Goal: Task Accomplishment & Management: Manage account settings

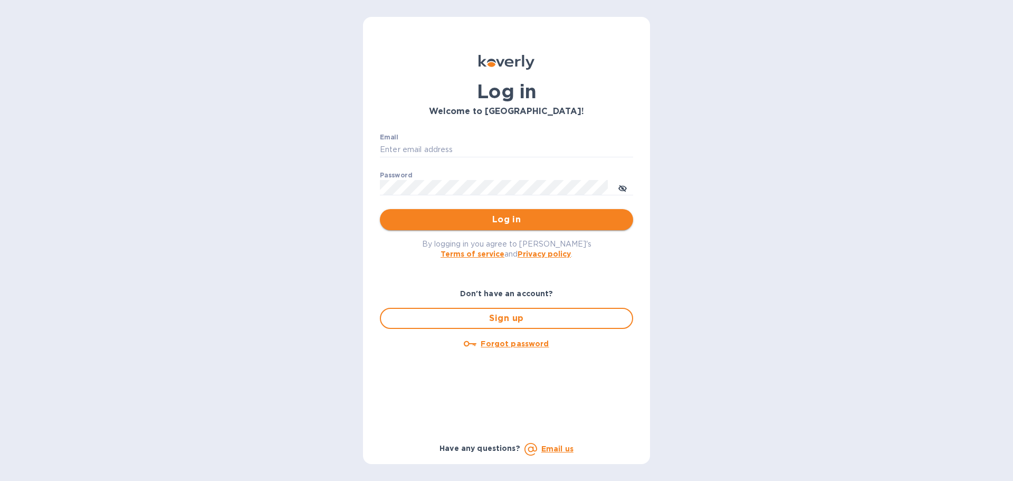
type input "[EMAIL_ADDRESS][DOMAIN_NAME]"
click at [462, 219] on span "Log in" at bounding box center [506, 219] width 236 height 13
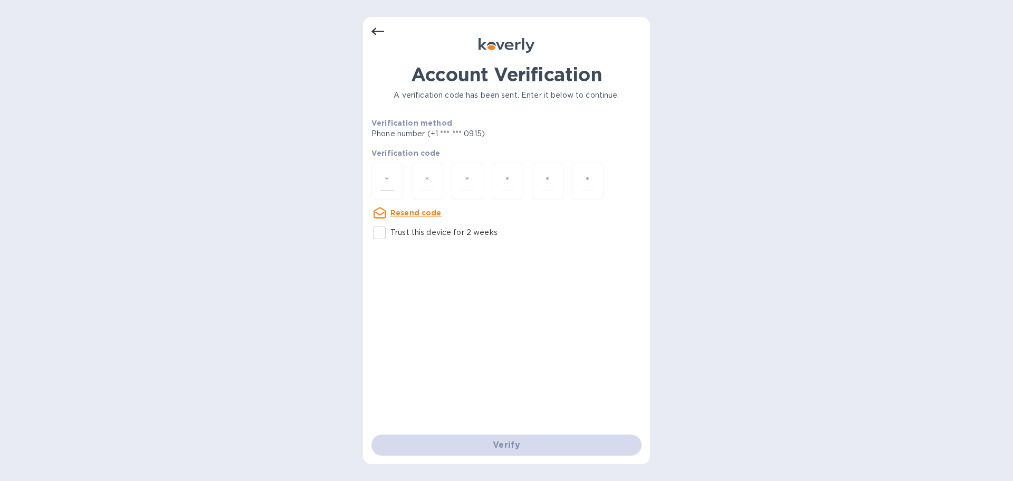
click at [387, 185] on input "number" at bounding box center [387, 181] width 14 height 20
click at [422, 227] on p "Trust this device for 2 weeks" at bounding box center [443, 232] width 107 height 11
click at [390, 227] on input "Trust this device for 2 weeks" at bounding box center [379, 233] width 22 height 22
checkbox input "true"
click at [385, 183] on input "number" at bounding box center [387, 181] width 14 height 20
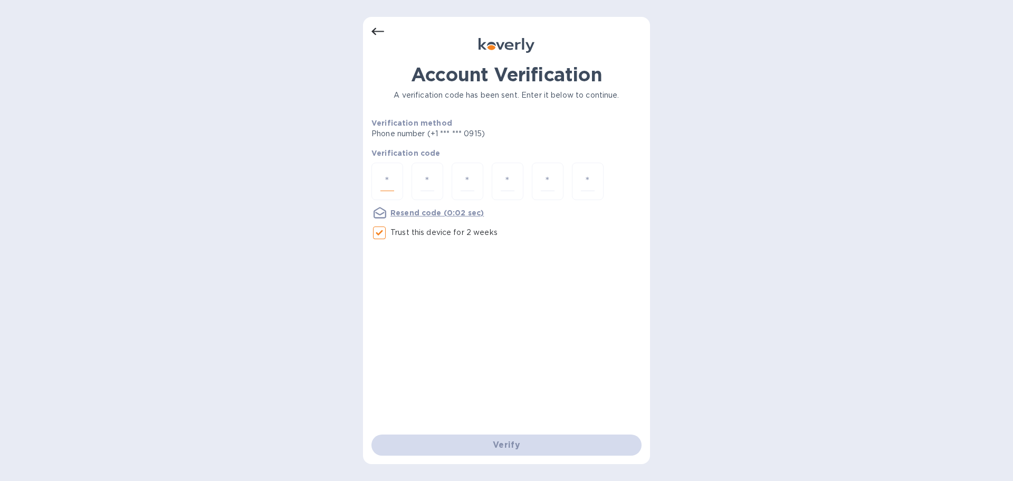
type input "3"
type input "4"
type input "5"
type input "8"
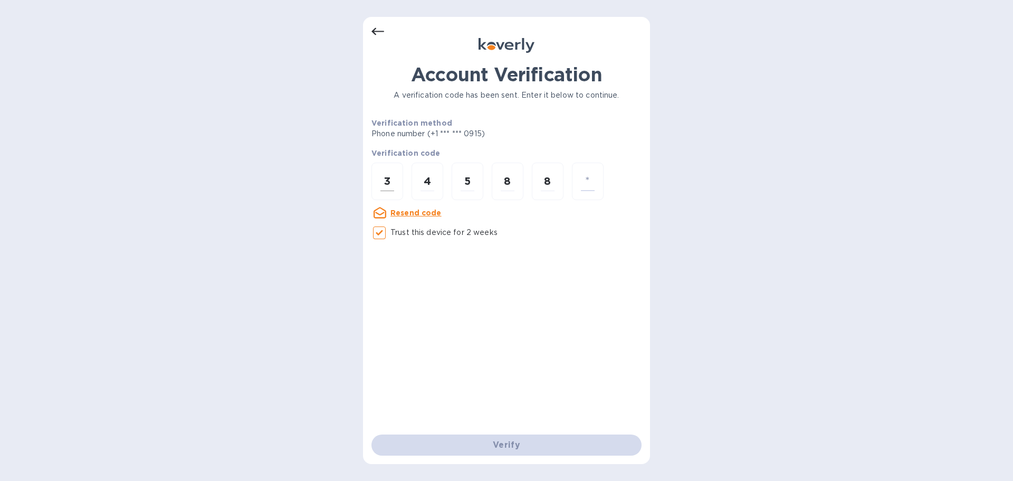
type input "0"
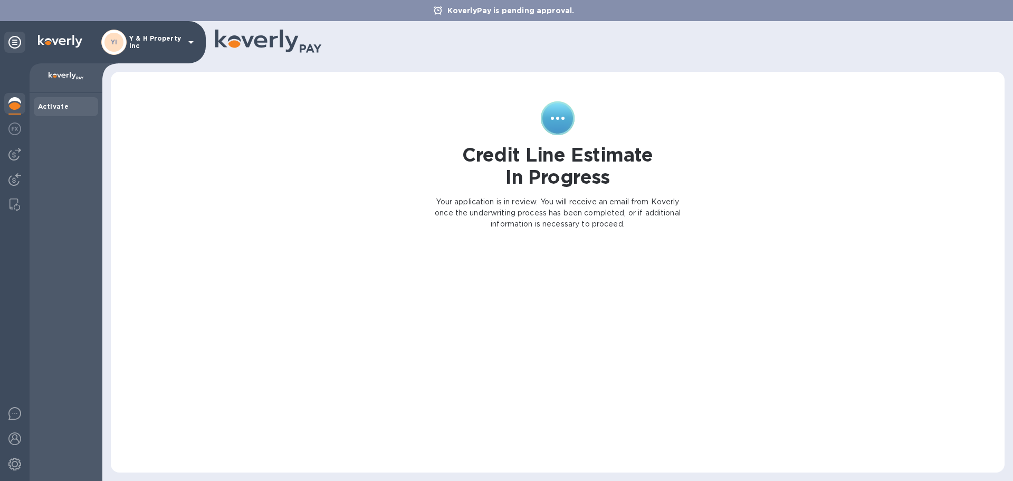
click at [191, 45] on icon at bounding box center [191, 42] width 13 height 13
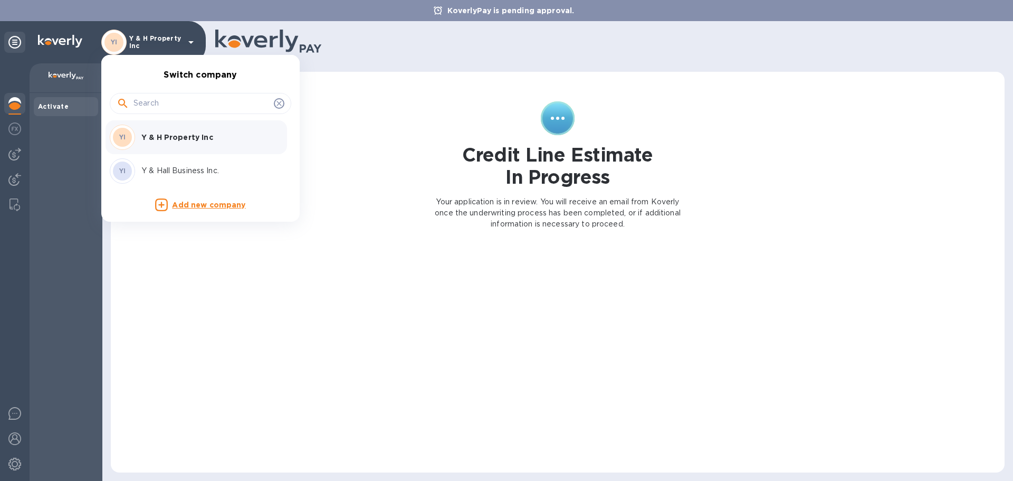
click at [203, 177] on div "YI Y & Hall Business Inc." at bounding box center [192, 170] width 165 height 25
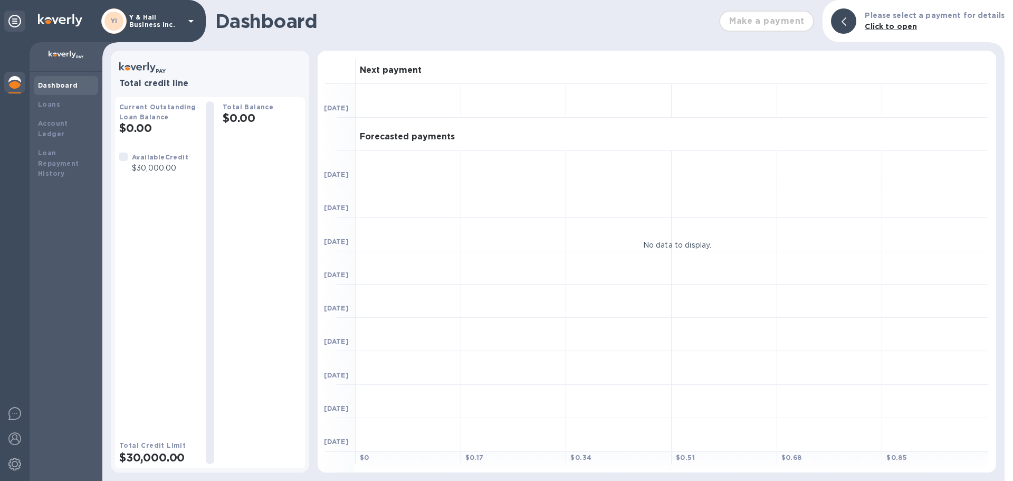
click at [785, 28] on div "Make a payment" at bounding box center [766, 21] width 103 height 30
click at [787, 22] on div "Make a payment" at bounding box center [766, 21] width 103 height 30
click at [890, 25] on b "Click to open" at bounding box center [891, 26] width 52 height 8
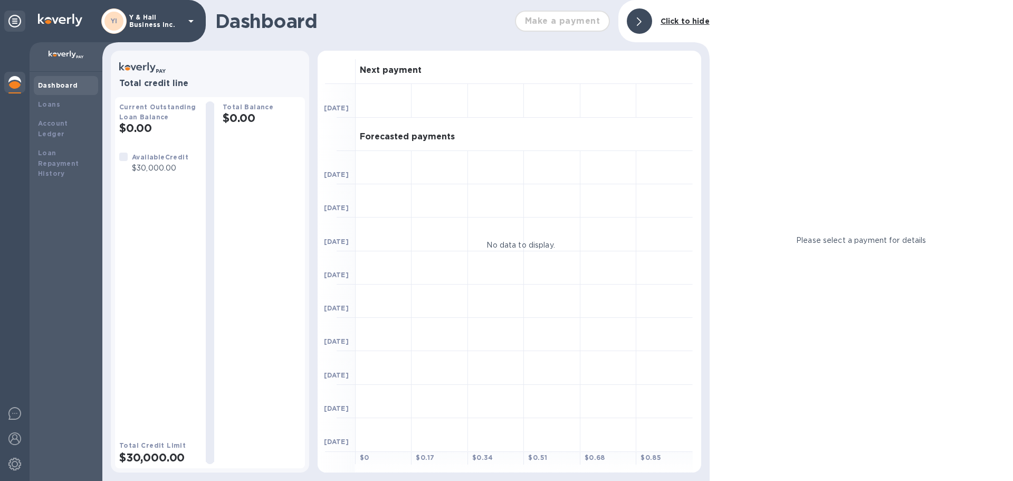
click at [640, 24] on icon at bounding box center [639, 21] width 5 height 8
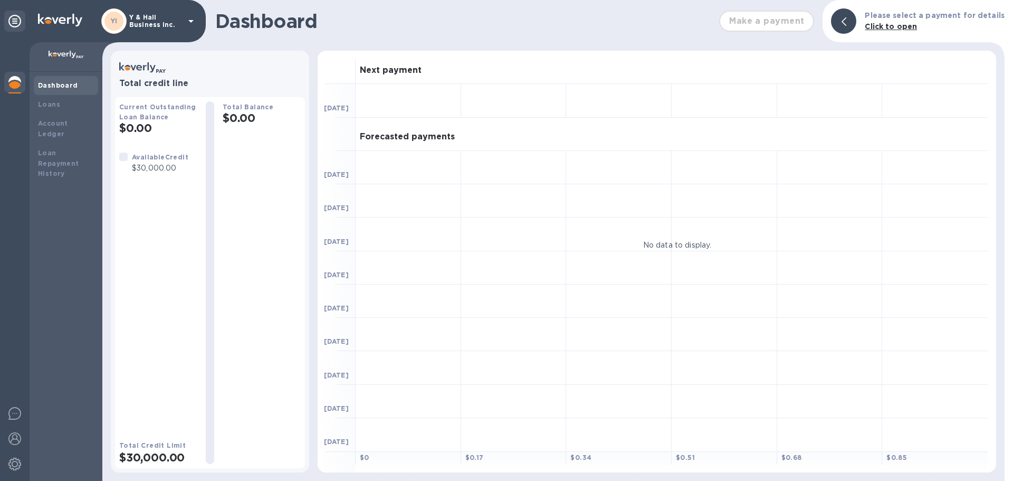
click at [70, 80] on div "Dashboard" at bounding box center [66, 85] width 56 height 11
click at [804, 19] on div "Make a payment" at bounding box center [766, 21] width 103 height 30
click at [856, 20] on div at bounding box center [843, 20] width 25 height 25
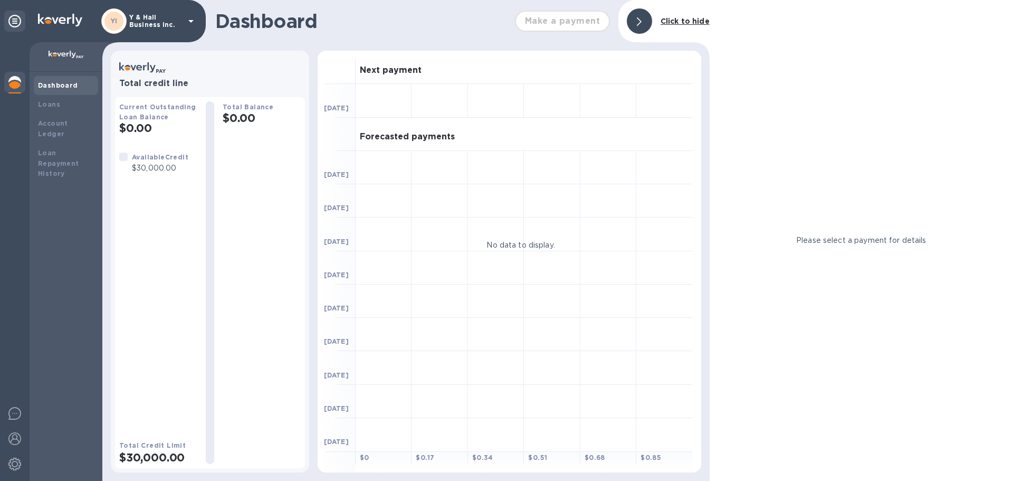
click at [634, 22] on div at bounding box center [639, 20] width 25 height 25
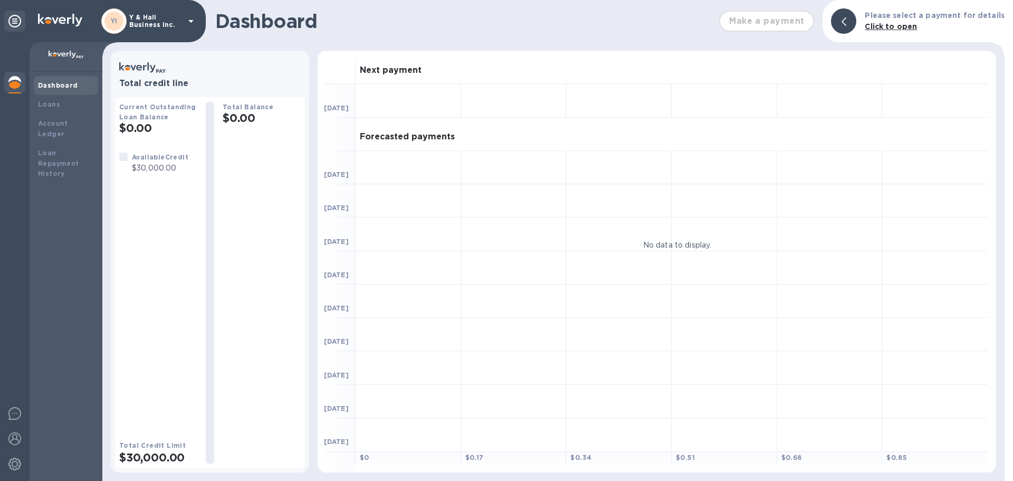
click at [783, 25] on div "Make a payment" at bounding box center [766, 21] width 103 height 30
click at [897, 24] on b "Click to open" at bounding box center [891, 26] width 52 height 8
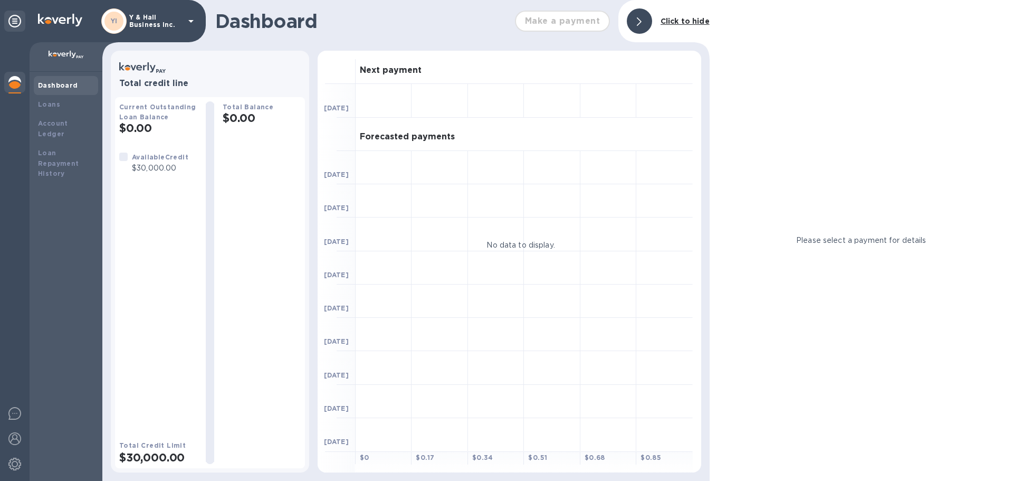
click at [702, 24] on b "Click to hide" at bounding box center [684, 21] width 49 height 8
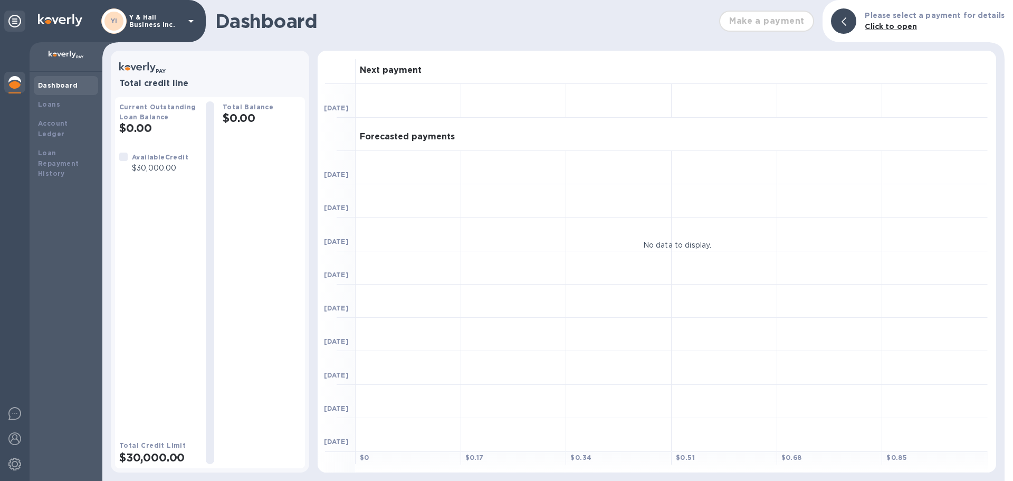
click at [170, 20] on p "Y & Hall Business Inc." at bounding box center [155, 21] width 53 height 15
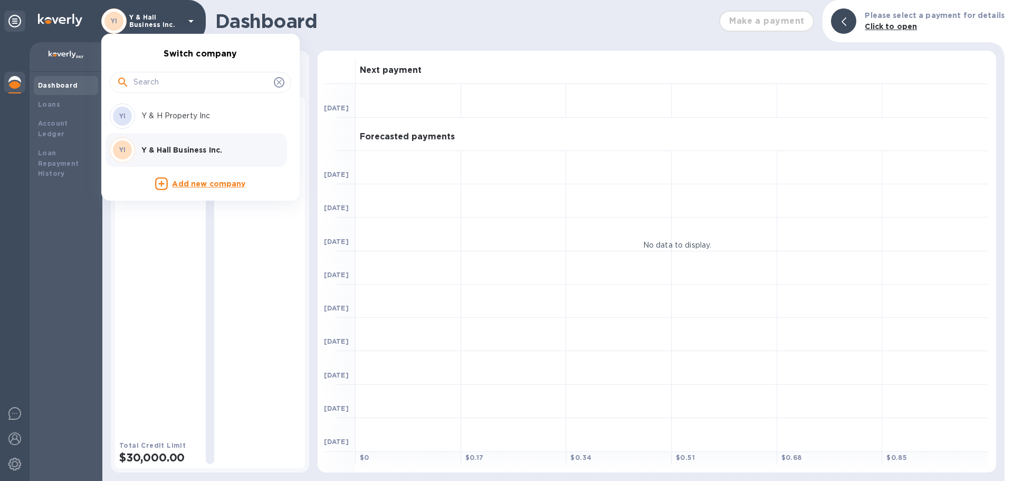
click at [170, 20] on div at bounding box center [506, 240] width 1013 height 481
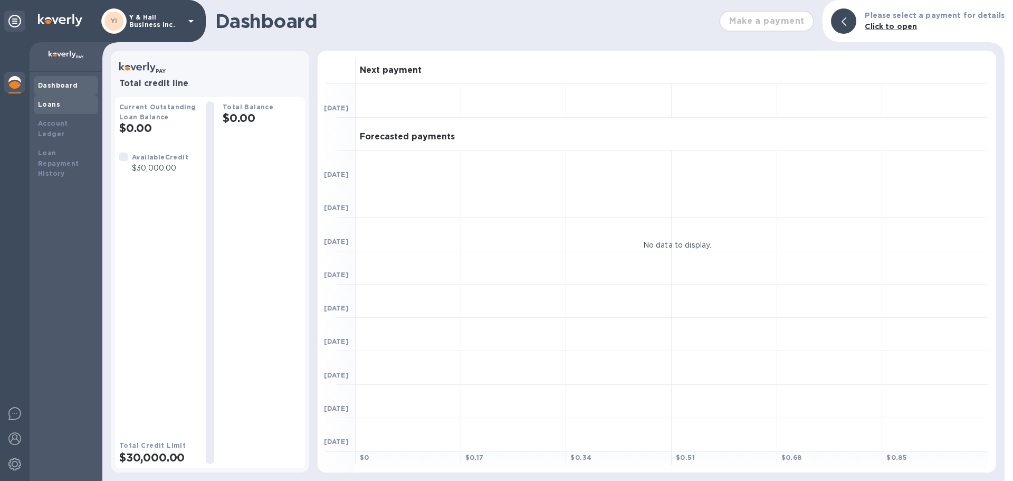
click at [60, 103] on div "Loans" at bounding box center [66, 104] width 56 height 11
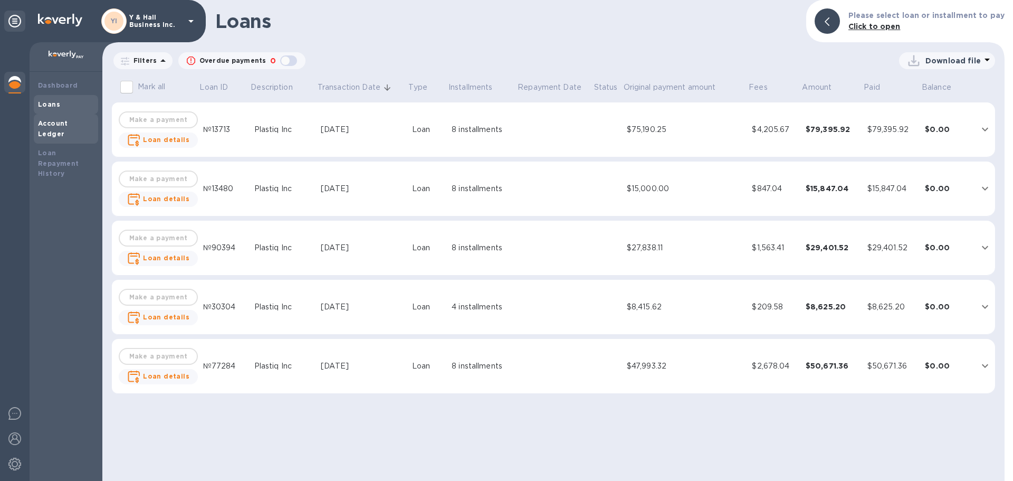
click at [68, 123] on b "Account Ledger" at bounding box center [53, 128] width 30 height 18
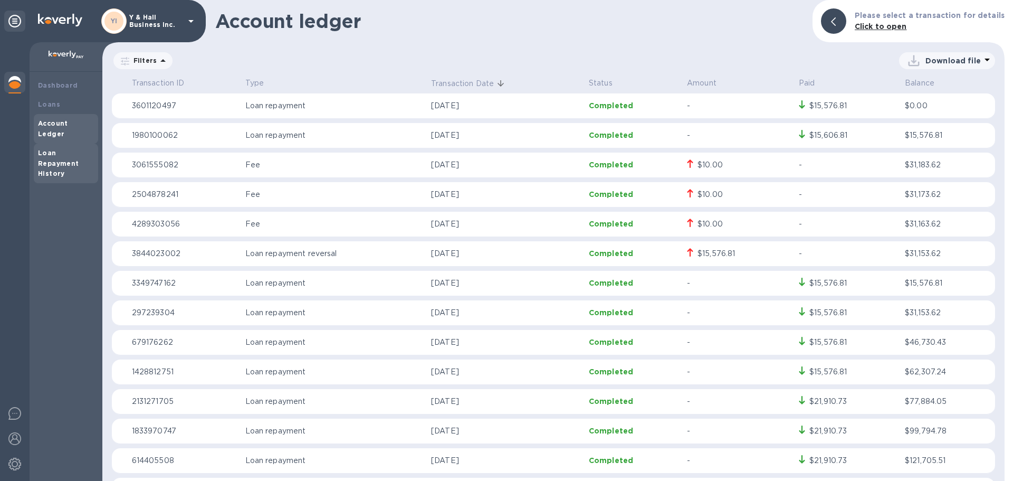
click at [70, 148] on div "Loan Repayment History" at bounding box center [66, 164] width 56 height 32
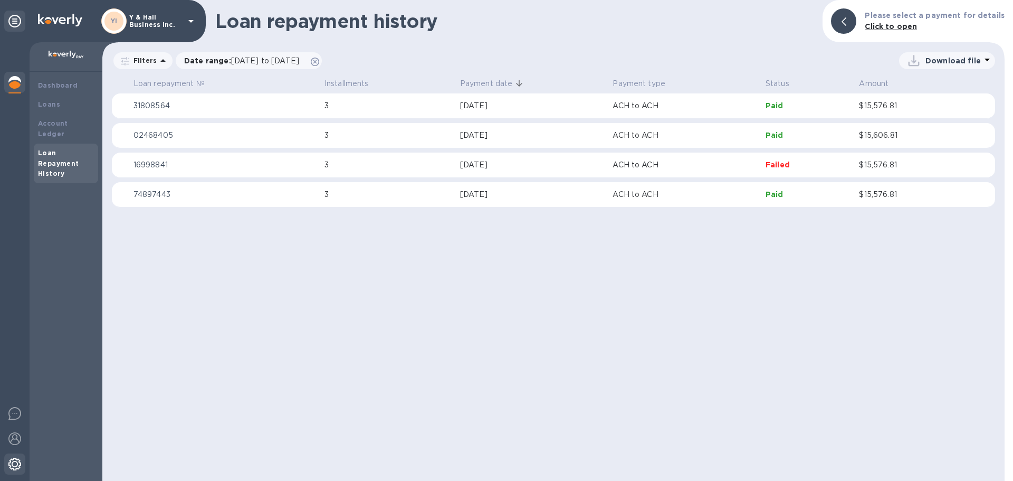
click at [16, 465] on img at bounding box center [14, 463] width 13 height 13
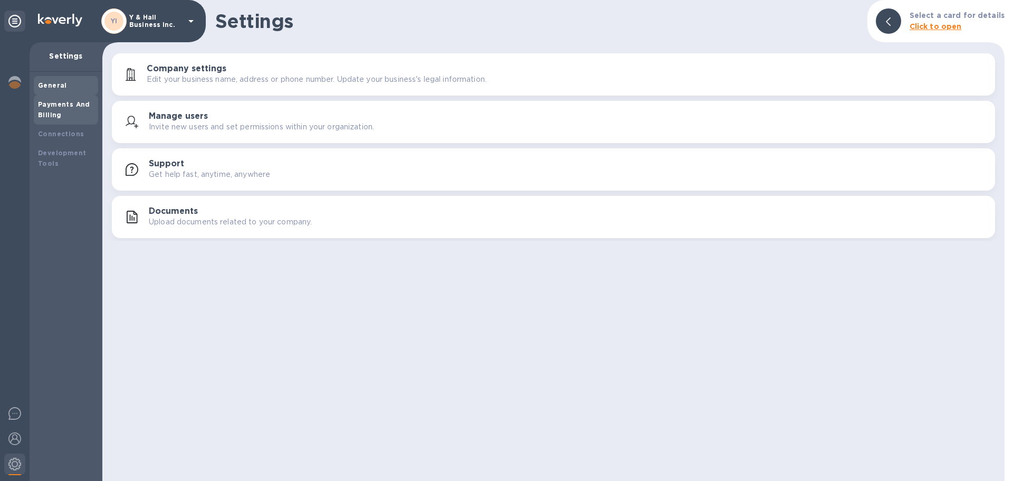
click at [87, 115] on div "Payments And Billing" at bounding box center [66, 109] width 56 height 21
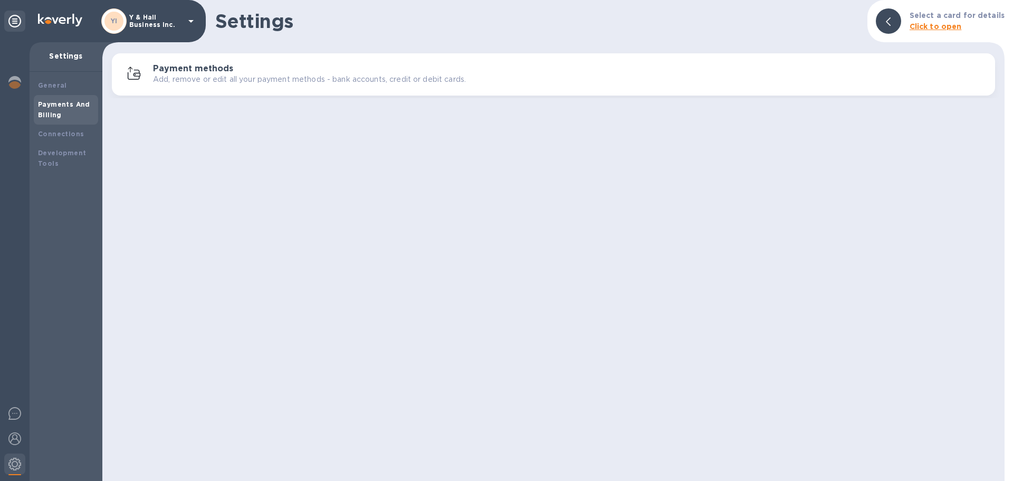
click at [196, 74] on p "Add, remove or edit all your payment methods - bank accounts, credit or debit c…" at bounding box center [309, 79] width 313 height 11
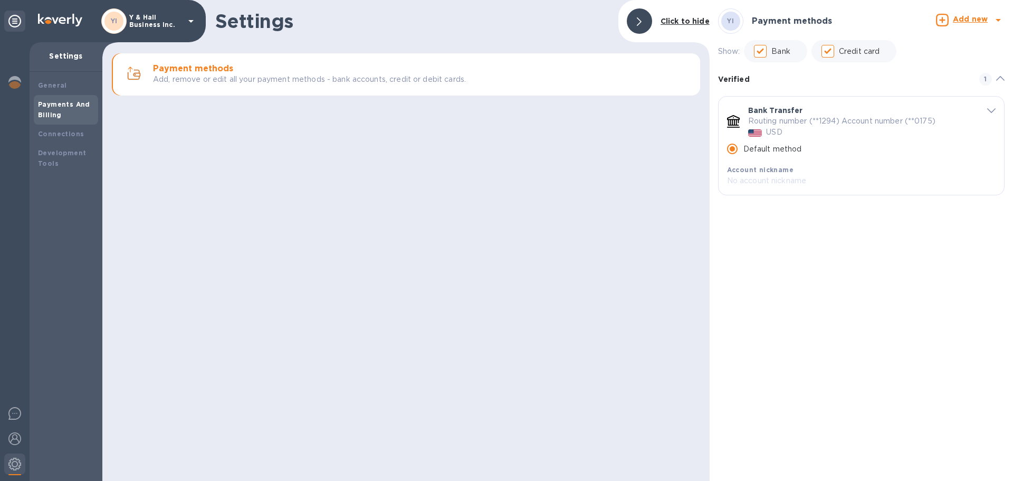
click at [958, 17] on b "Add new" at bounding box center [970, 19] width 35 height 8
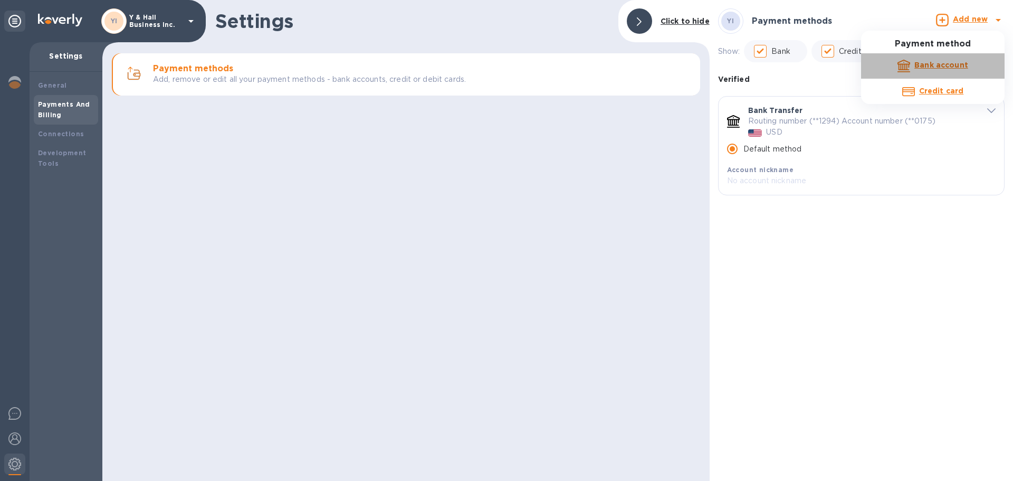
click at [944, 62] on b "Bank account" at bounding box center [941, 65] width 54 height 8
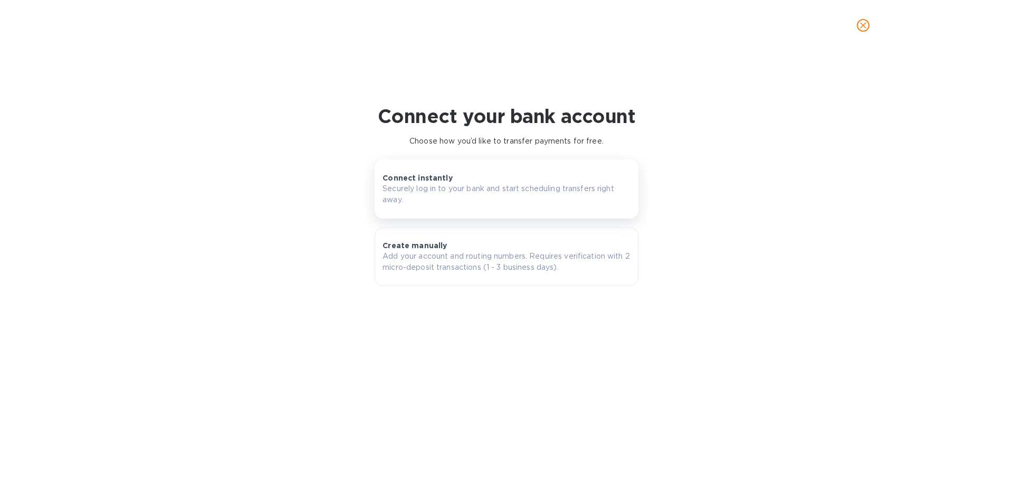
click at [471, 175] on div "Connect instantly Securely log in to your bank and start scheduling transfers r…" at bounding box center [506, 188] width 248 height 33
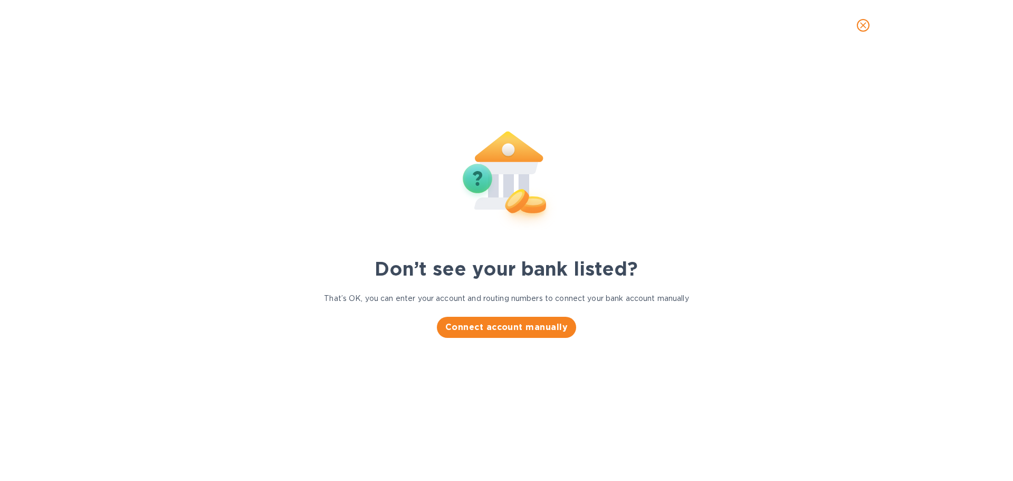
click at [861, 25] on icon "close" at bounding box center [863, 25] width 11 height 11
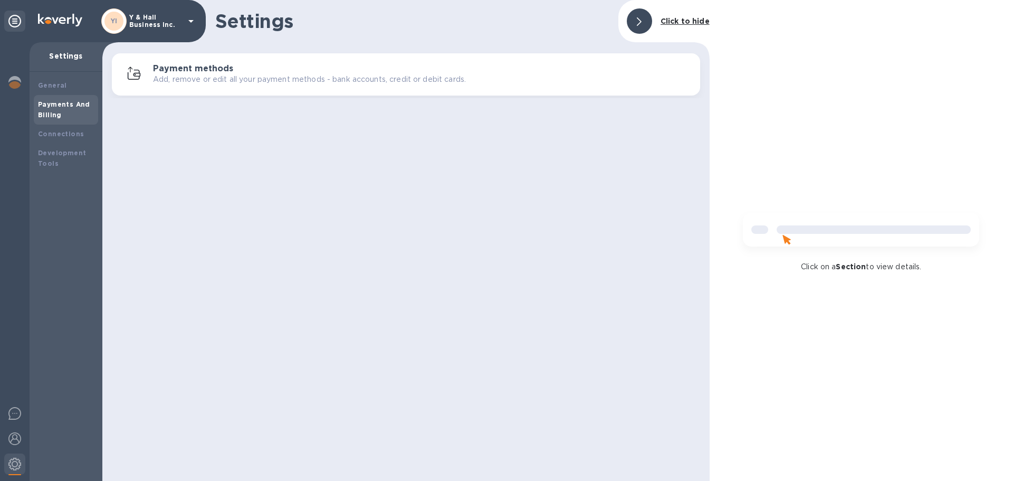
click at [692, 21] on b "Click to hide" at bounding box center [684, 21] width 49 height 8
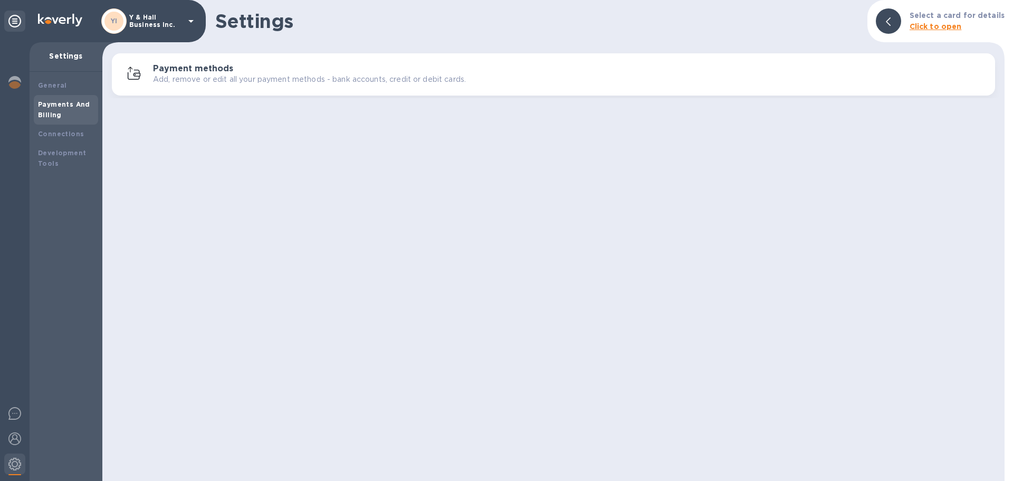
click at [933, 28] on b "Click to open" at bounding box center [935, 26] width 52 height 8
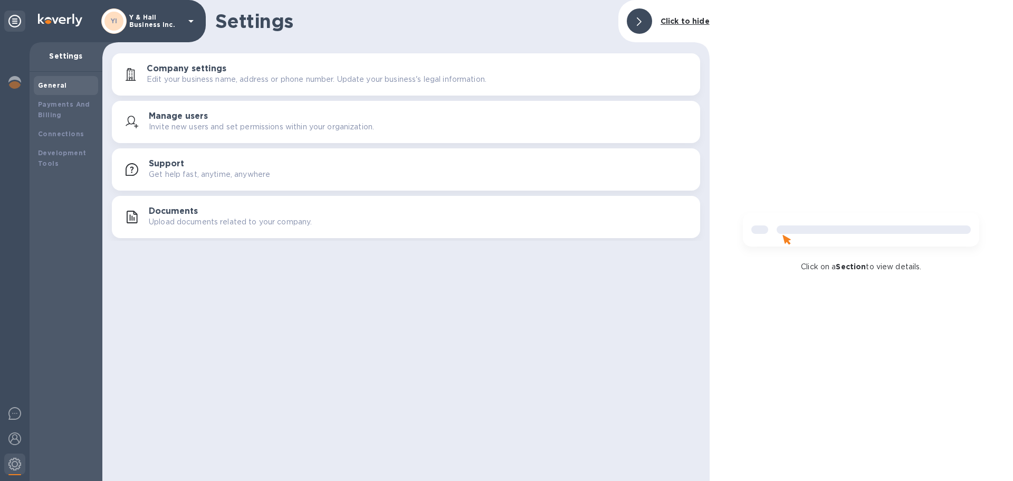
click at [13, 23] on icon at bounding box center [14, 21] width 13 height 13
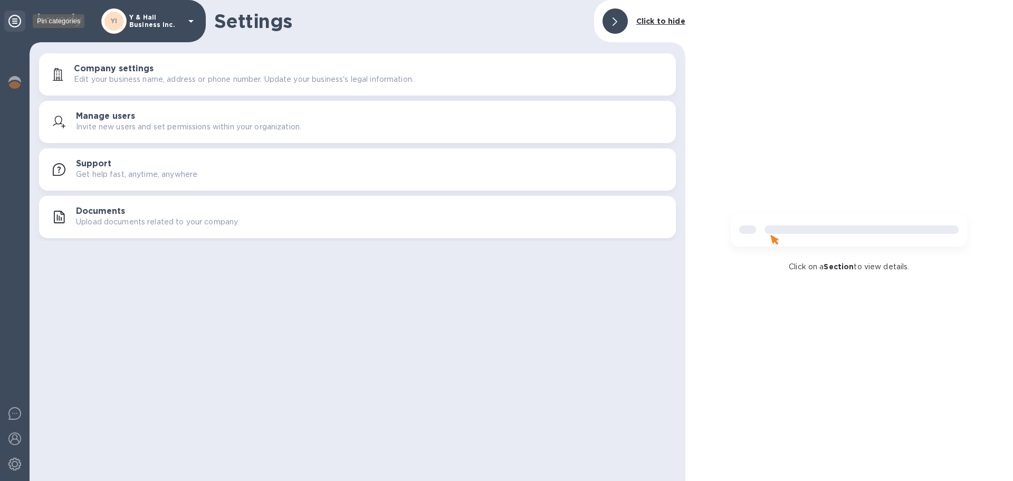
click at [14, 20] on icon at bounding box center [14, 21] width 13 height 13
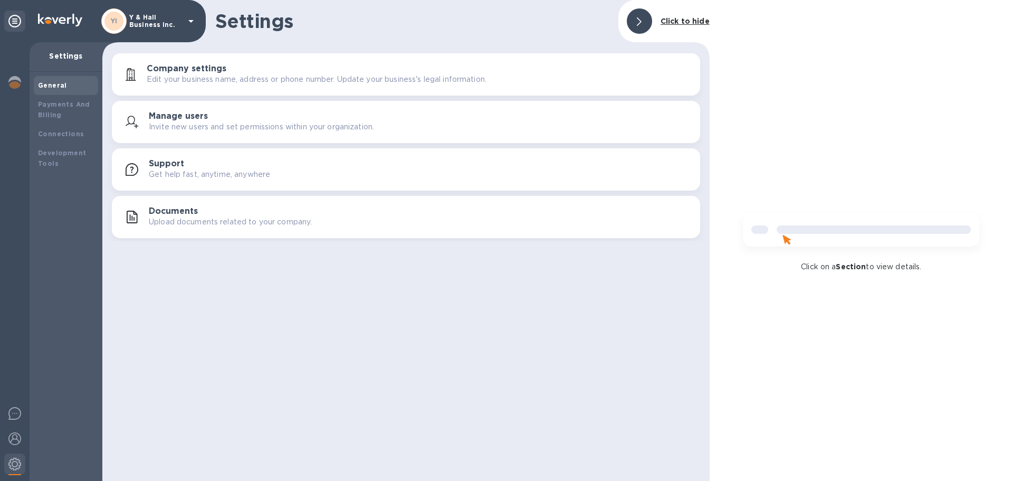
click at [237, 122] on p "Invite new users and set permissions within your organization." at bounding box center [261, 126] width 225 height 11
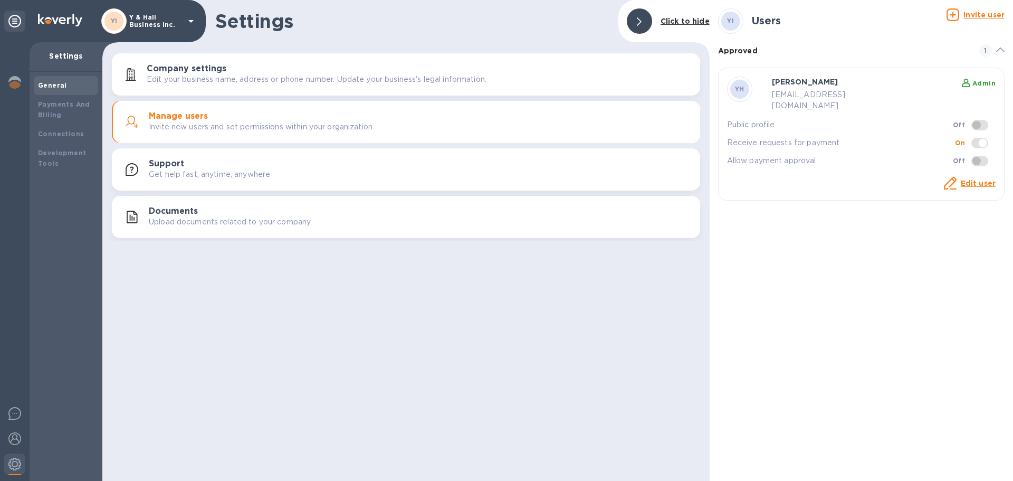
click at [245, 81] on p "Edit your business name, address or phone number. Update your business's legal …" at bounding box center [317, 79] width 340 height 11
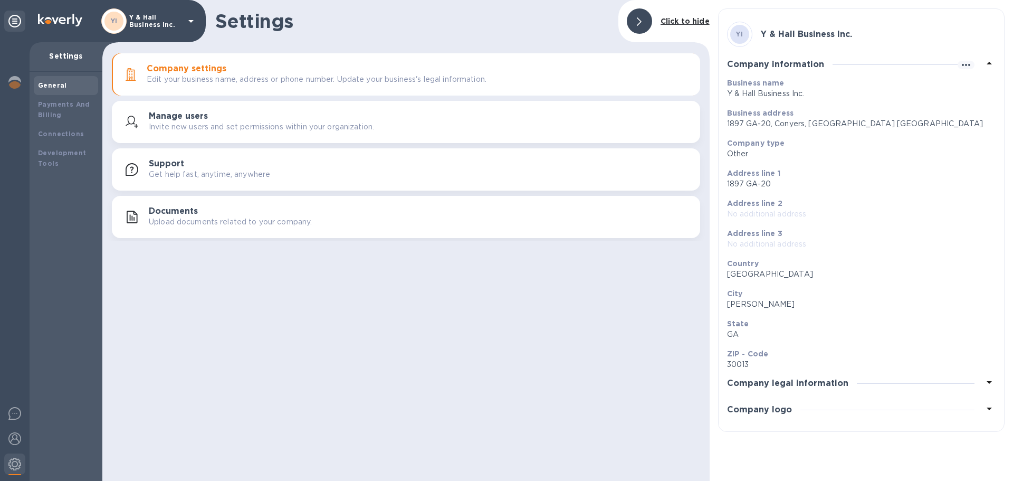
click at [54, 51] on p "Settings" at bounding box center [66, 56] width 56 height 11
click at [70, 129] on div "Connections" at bounding box center [66, 134] width 56 height 11
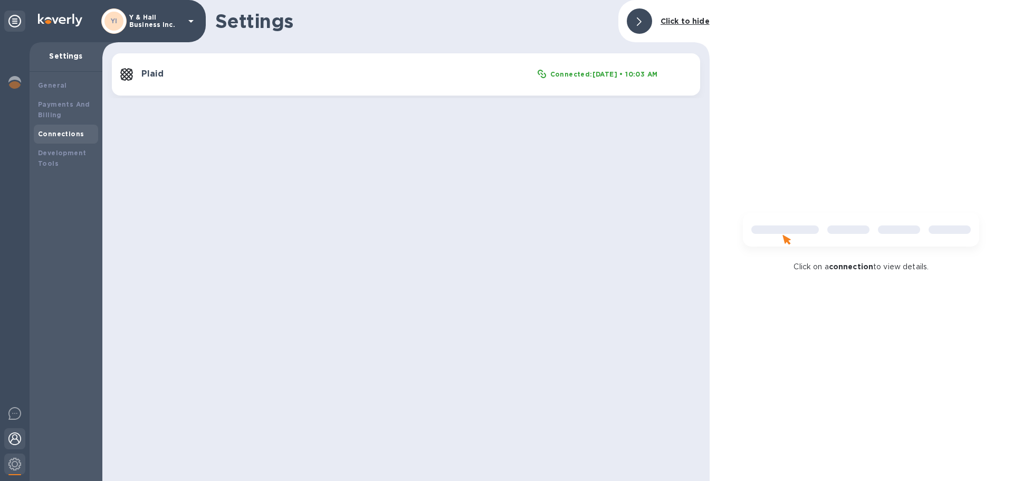
click at [13, 443] on img at bounding box center [14, 438] width 13 height 13
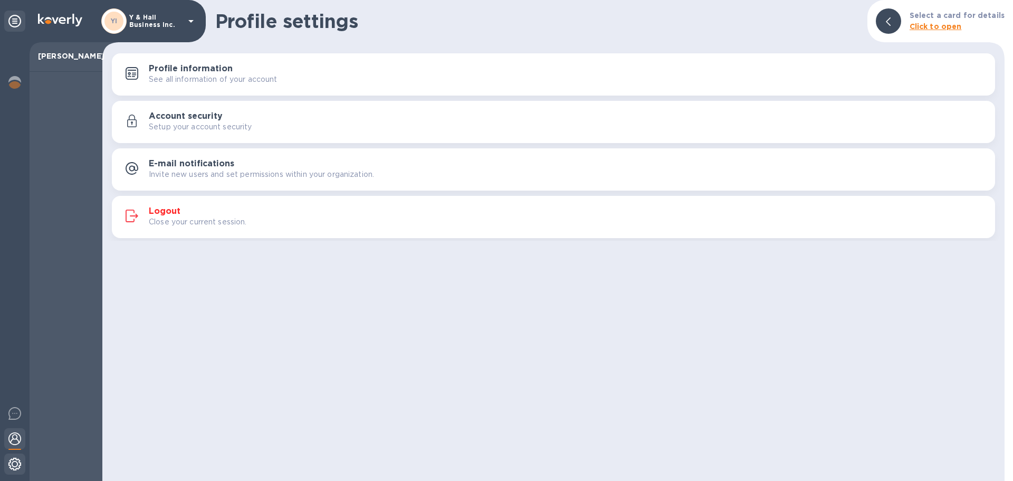
drag, startPoint x: 17, startPoint y: 466, endPoint x: 23, endPoint y: 458, distance: 9.1
click at [18, 466] on img at bounding box center [14, 463] width 13 height 13
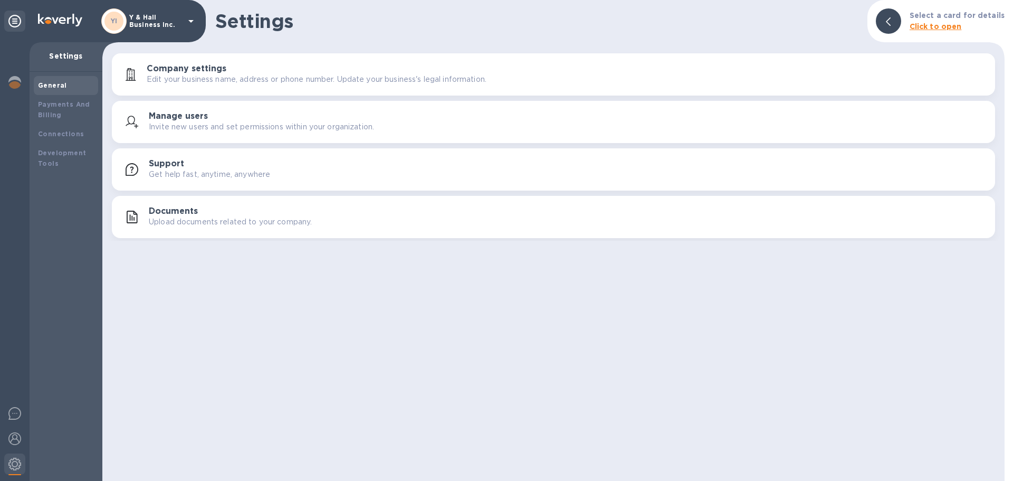
click at [252, 74] on p "Edit your business name, address or phone number. Update your business's legal …" at bounding box center [317, 79] width 340 height 11
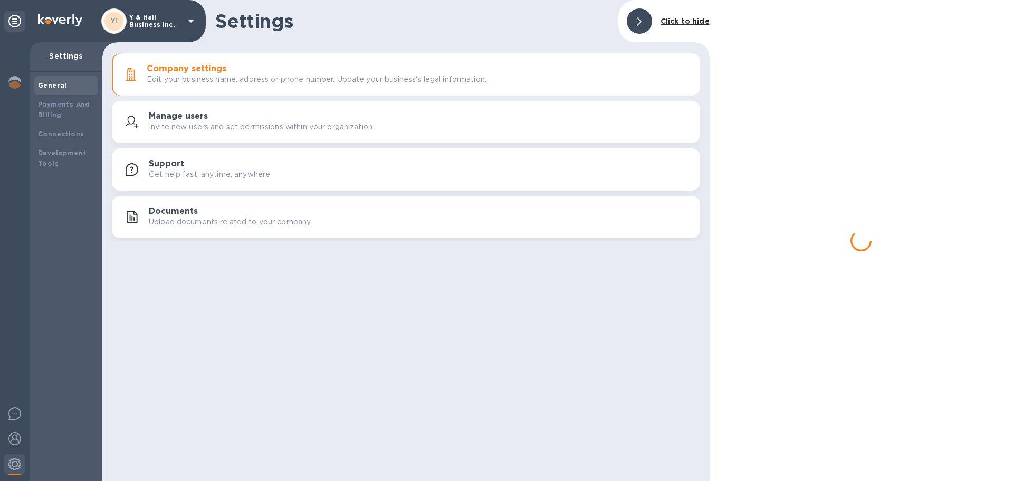
click at [257, 74] on p "Edit your business name, address or phone number. Update your business's legal …" at bounding box center [317, 79] width 340 height 11
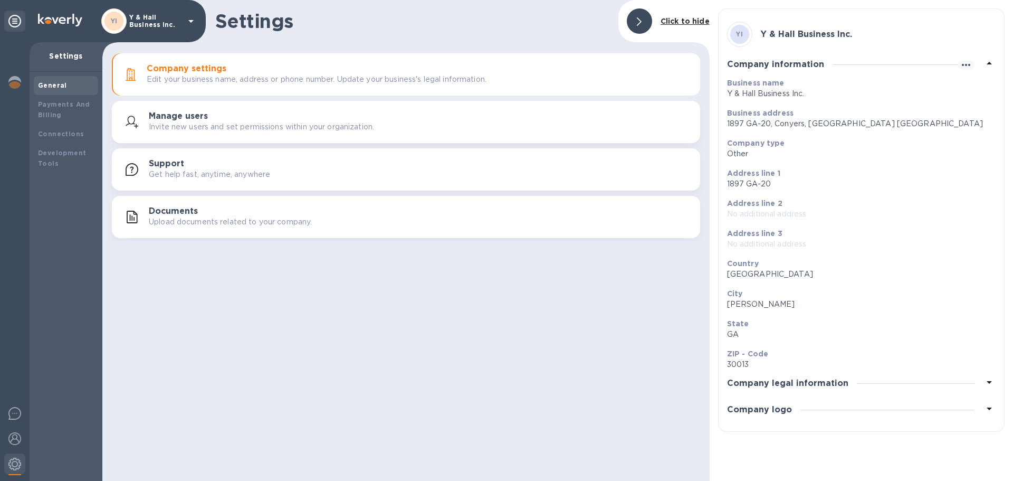
click at [257, 74] on p "Edit your business name, address or phone number. Update your business's legal …" at bounding box center [317, 79] width 340 height 11
click at [699, 18] on b "Click to hide" at bounding box center [684, 21] width 49 height 8
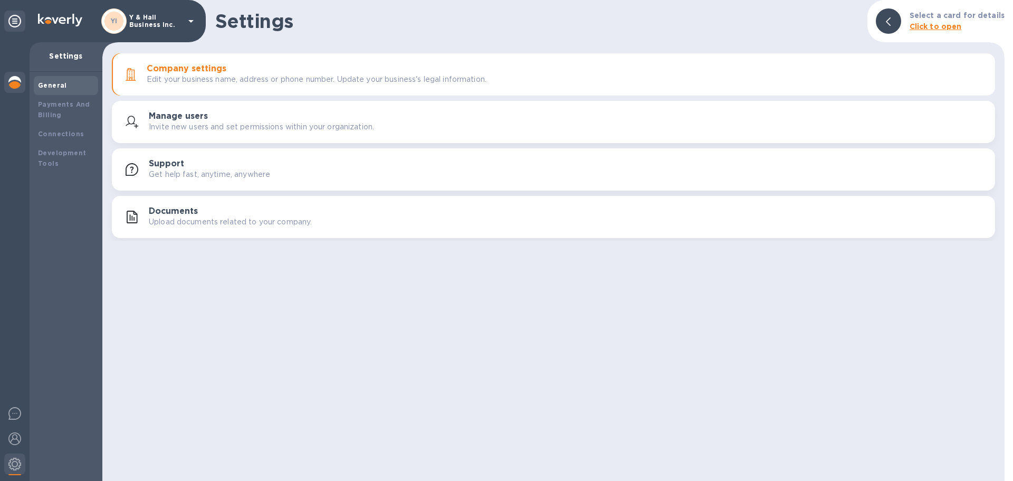
click at [22, 78] on div at bounding box center [14, 83] width 21 height 23
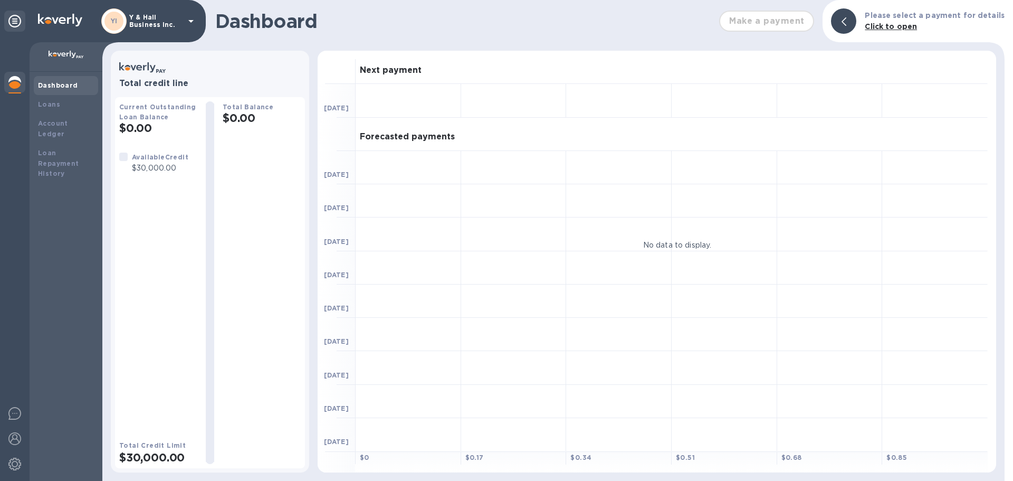
click at [785, 27] on div "Make a payment" at bounding box center [766, 21] width 103 height 30
click at [785, 23] on div "Make a payment" at bounding box center [766, 21] width 103 height 30
click at [805, 18] on div "Make a payment" at bounding box center [766, 21] width 103 height 30
click at [800, 18] on div "Make a payment" at bounding box center [766, 21] width 103 height 30
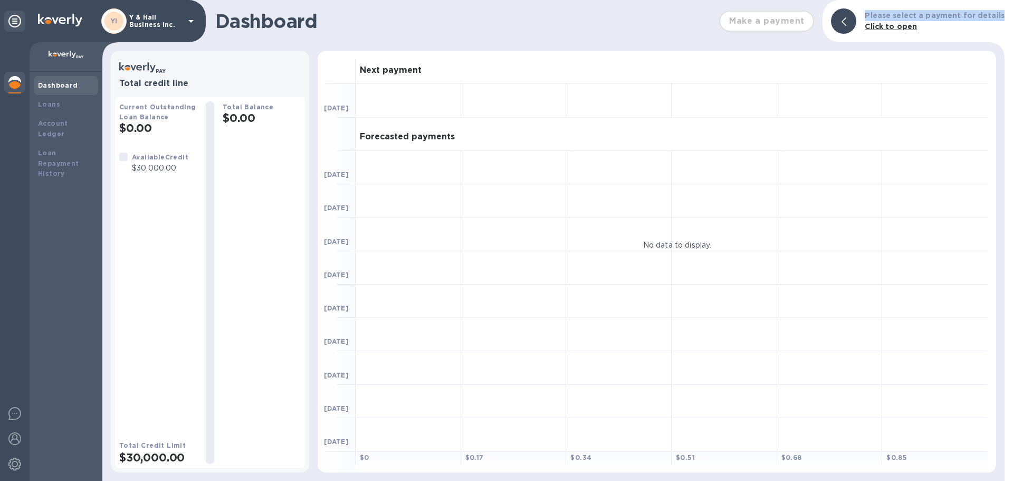
click at [800, 18] on div "Make a payment" at bounding box center [766, 21] width 103 height 30
click at [927, 31] on p "Click to open" at bounding box center [935, 26] width 140 height 11
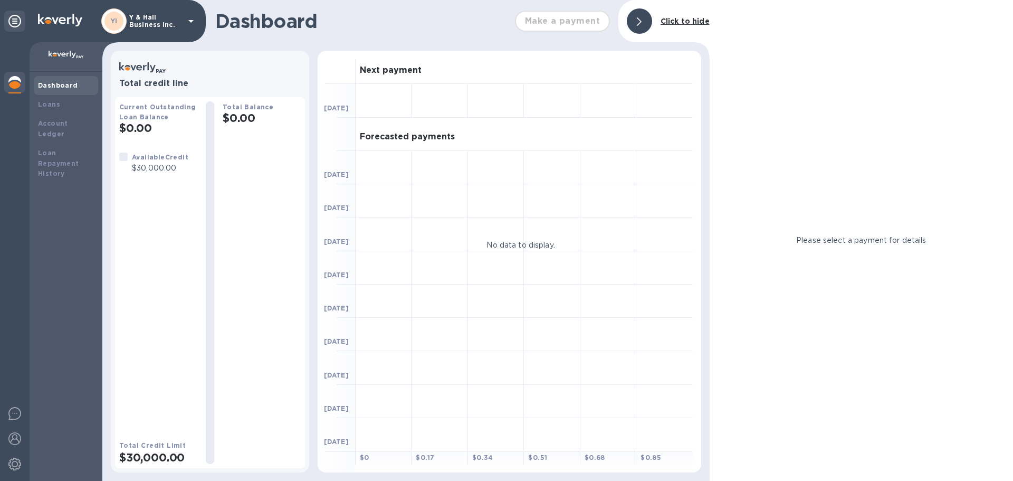
click at [690, 18] on b "Click to hide" at bounding box center [684, 21] width 49 height 8
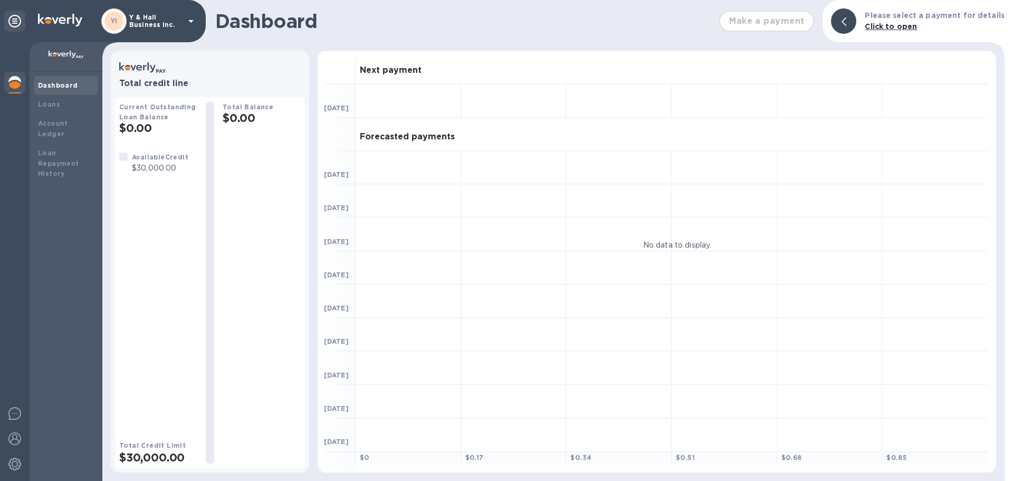
click at [14, 15] on icon at bounding box center [14, 21] width 13 height 13
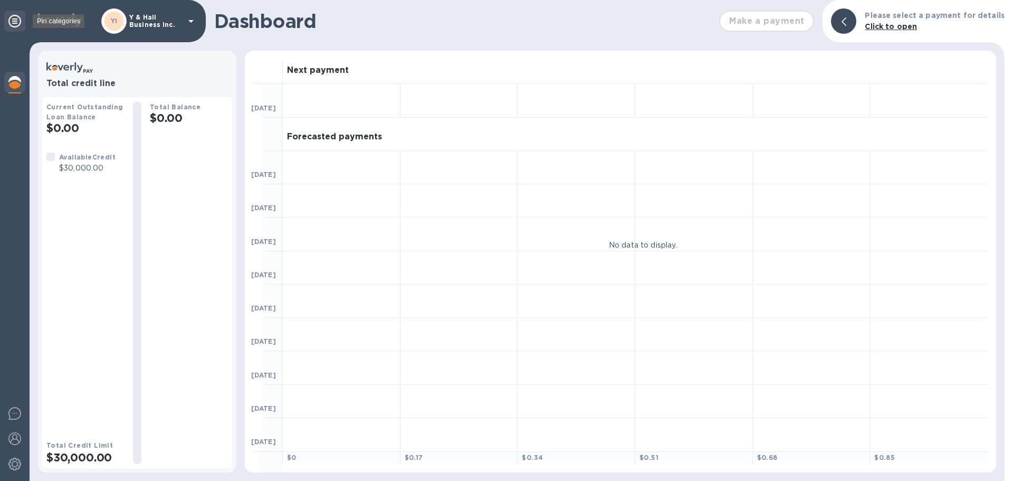
click at [17, 17] on icon at bounding box center [14, 21] width 13 height 13
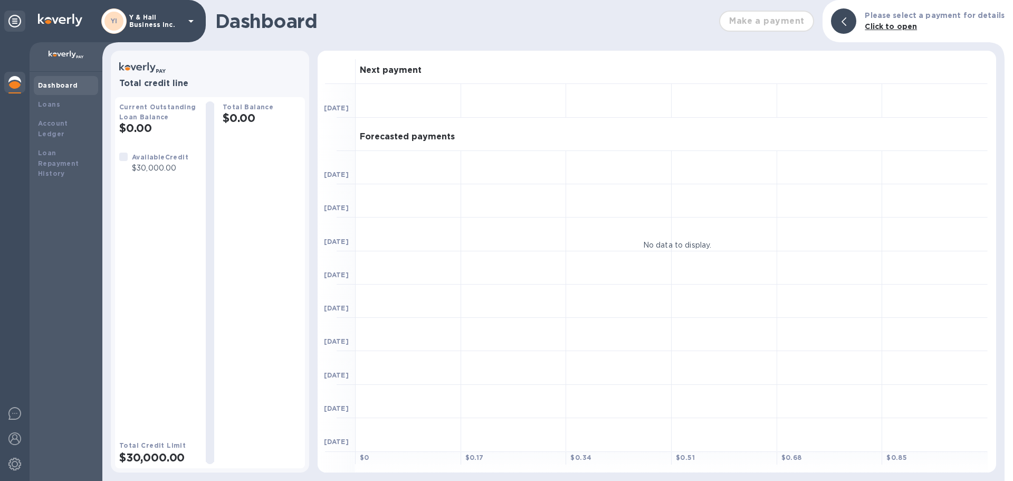
click at [190, 17] on icon at bounding box center [191, 21] width 13 height 13
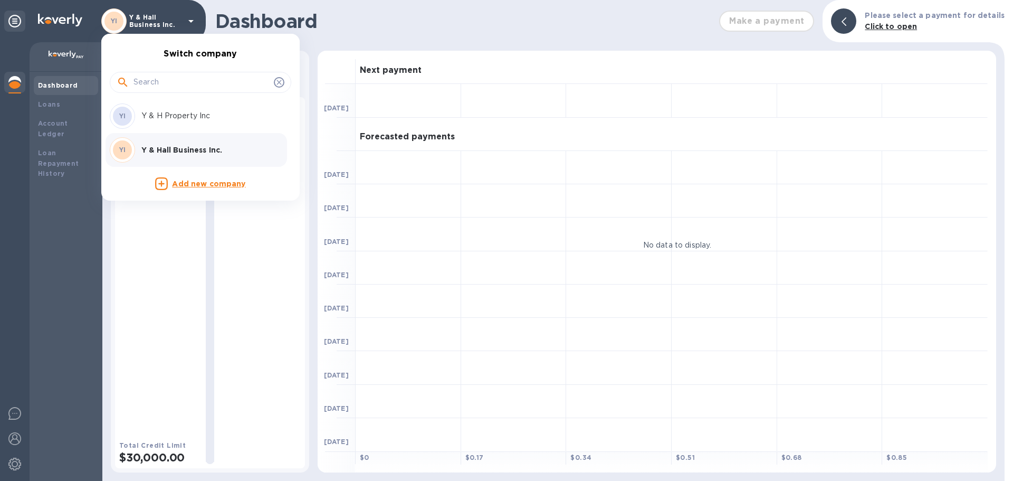
click at [189, 19] on div at bounding box center [506, 240] width 1013 height 481
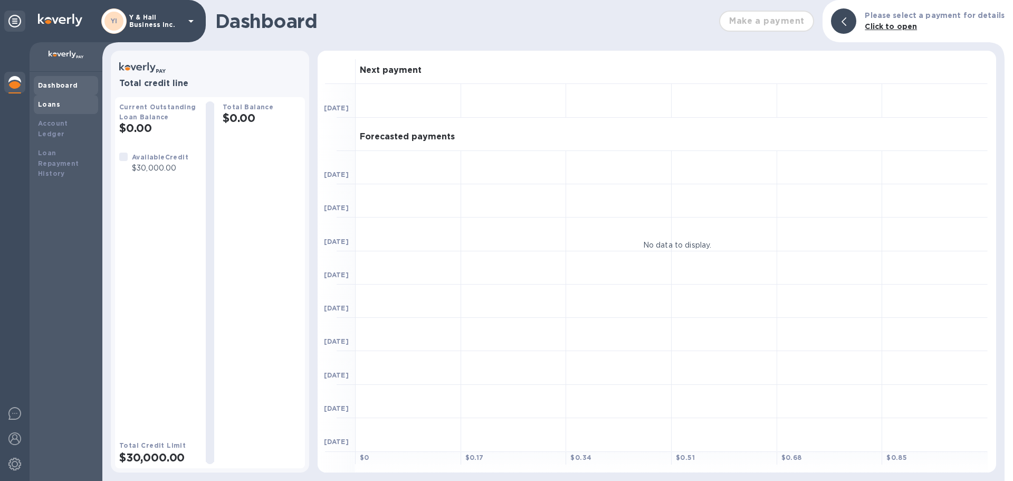
click at [63, 102] on div "Loans" at bounding box center [66, 104] width 56 height 11
